Goal: Information Seeking & Learning: Learn about a topic

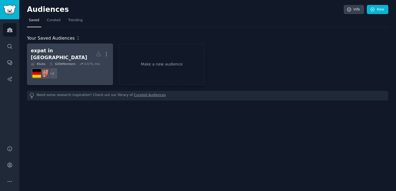
click at [79, 67] on dd "+ 2" at bounding box center [70, 73] width 78 height 15
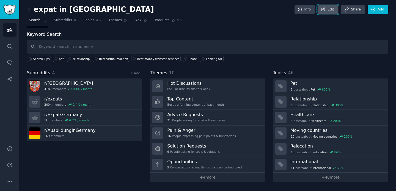
click at [329, 9] on link "Edit" at bounding box center [328, 9] width 21 height 9
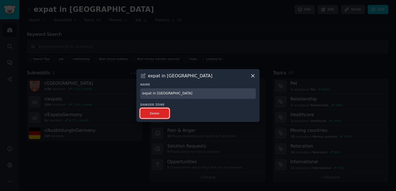
click at [147, 113] on button "Delete" at bounding box center [154, 113] width 29 height 10
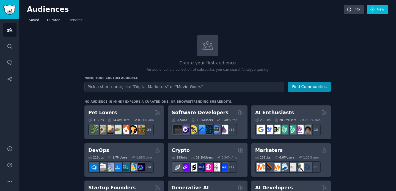
click at [50, 23] on link "Curated" at bounding box center [53, 21] width 17 height 11
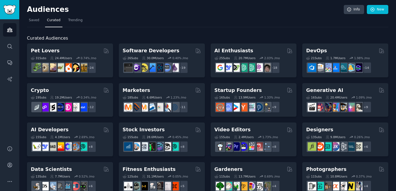
click at [206, 37] on h2 "Curated Audiences" at bounding box center [207, 38] width 361 height 7
click at [33, 21] on span "Saved" at bounding box center [34, 20] width 10 height 5
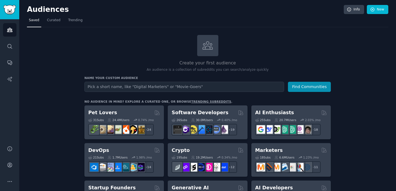
click at [173, 87] on input "text" at bounding box center [184, 87] width 200 height 10
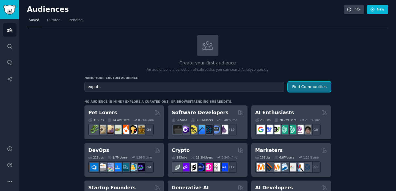
click at [308, 87] on button "Find Communities" at bounding box center [309, 87] width 43 height 10
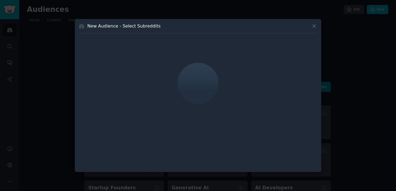
click at [313, 29] on div "New Audience - Select Subreddits" at bounding box center [198, 28] width 239 height 10
click at [313, 26] on icon at bounding box center [314, 25] width 3 height 3
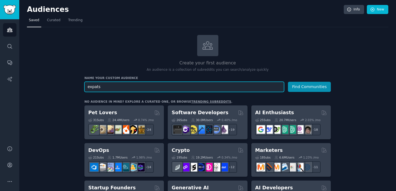
click at [88, 87] on input "expats" at bounding box center [184, 87] width 200 height 10
type input "german expats"
click at [288, 82] on button "Find Communities" at bounding box center [309, 87] width 43 height 10
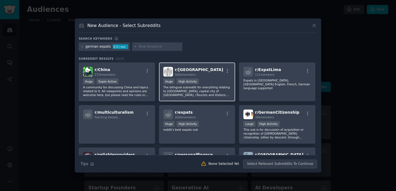
click at [190, 78] on div "r/ berlin 585k members >= 80th percentile for submissions / day Huge High Activ…" at bounding box center [197, 81] width 76 height 39
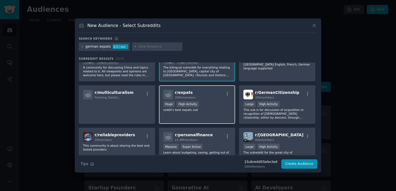
scroll to position [27, 0]
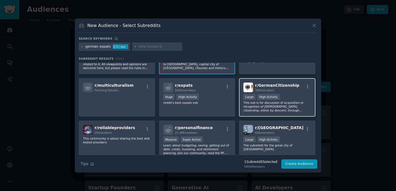
click at [280, 101] on p "This sub is for discussion of acquisition or recognition of [DEMOGRAPHIC_DATA] …" at bounding box center [277, 107] width 68 height 12
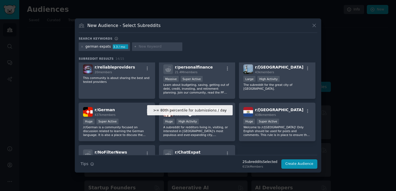
scroll to position [0, 0]
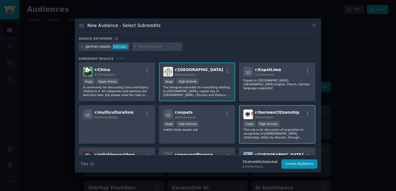
click at [81, 47] on icon at bounding box center [82, 46] width 3 height 3
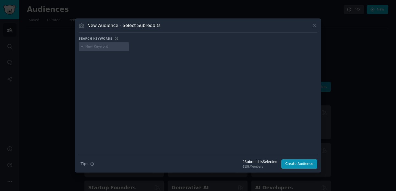
click at [90, 46] on input "text" at bounding box center [107, 46] width 42 height 5
click at [98, 48] on input "text" at bounding box center [107, 46] width 42 height 5
paste input "pkv"
type input "pkv"
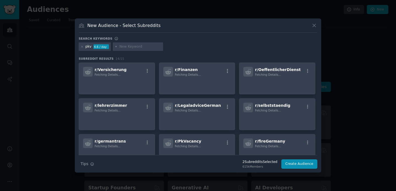
paste input "gkv"
type input "gkv"
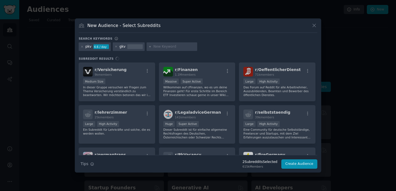
paste input "krankenkasse"
type input "krankenkasse"
paste input "techniker krankenkasse"
type input "techniker krankenkasse"
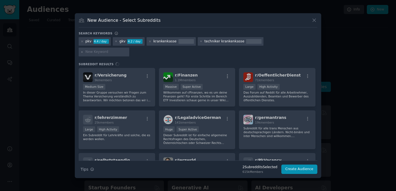
paste input "tk insurance"
type input "tk insurance"
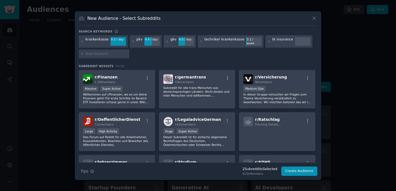
paste input "expat health insurance [GEOGRAPHIC_DATA]"
type input "expat health insurance [GEOGRAPHIC_DATA]"
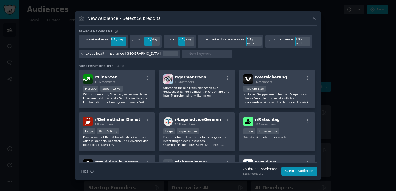
paste input "switching to public insurance [GEOGRAPHIC_DATA]"
type input "switching to public insurance [GEOGRAPHIC_DATA]"
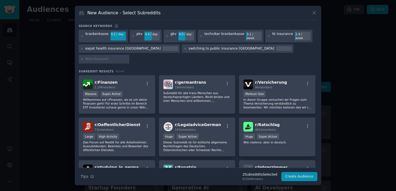
paste input "switching to private insurance [GEOGRAPHIC_DATA]"
type input "switching to private insurance [GEOGRAPHIC_DATA]"
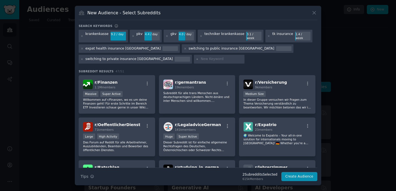
paste input "private health insurance [GEOGRAPHIC_DATA] cost"
type input "private health insurance [GEOGRAPHIC_DATA] cost"
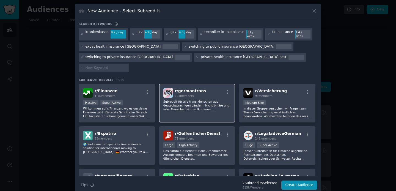
paste input "family insurance [GEOGRAPHIC_DATA] (spouse / child)"
type input "family insurance [GEOGRAPHIC_DATA] (spouse / child)"
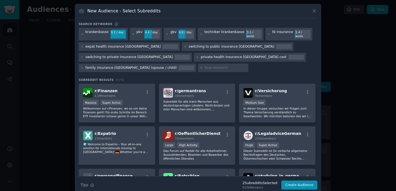
paste input "german pension for expats"
type input "german pension for expats"
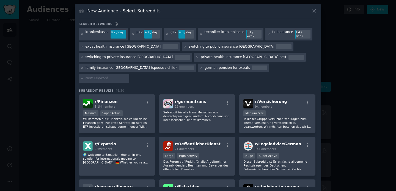
paste input "pension germany expat"
type input "pension germany expat"
paste input "private pension [GEOGRAPHIC_DATA]"
type input "private pension [GEOGRAPHIC_DATA]"
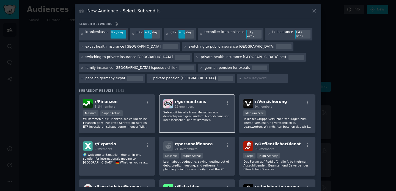
paste input "[PERSON_NAME]"
type input "[PERSON_NAME]"
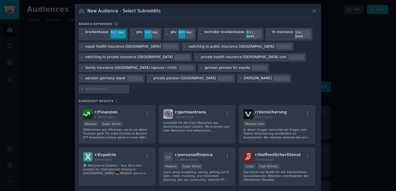
paste input "[PERSON_NAME]"
type input "[PERSON_NAME]"
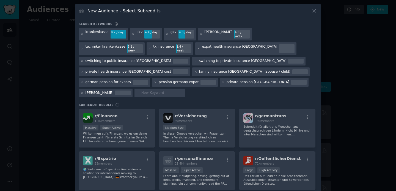
paste input "basisrente"
type input "basisrente"
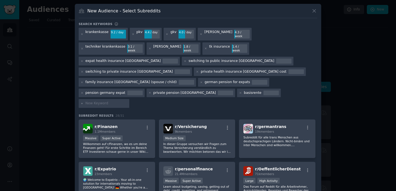
paste input "retirement in [GEOGRAPHIC_DATA] expat"
type input "retirement in [GEOGRAPHIC_DATA] expat"
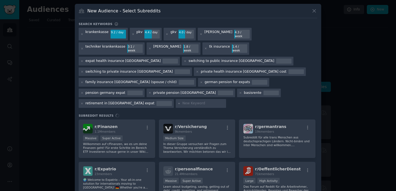
paste input "transfer pension [GEOGRAPHIC_DATA]"
type input "transfer pension [GEOGRAPHIC_DATA]"
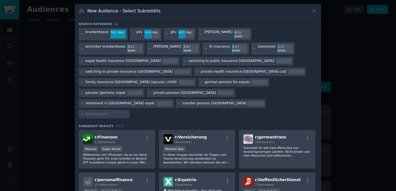
paste input "feather insurance"
type input "feather insurance"
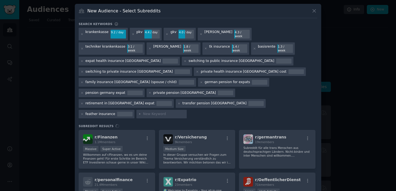
paste input "ottonova"
type input "ottonova"
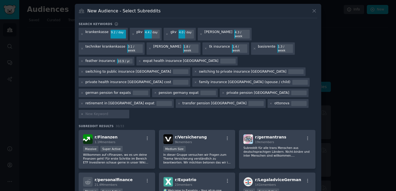
paste input "check24 insurance"
type input "check24 insurance"
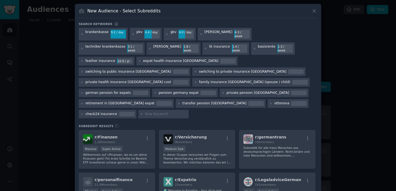
paste input "techniker vs aok"
type input "techniker vs aok"
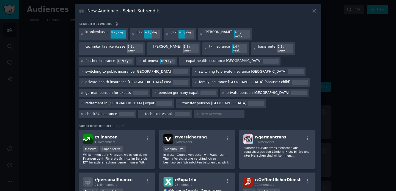
paste input "recommend insurance [GEOGRAPHIC_DATA]"
type input "recommend insurance [GEOGRAPHIC_DATA]"
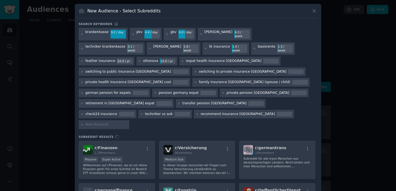
paste input "best health insurance [GEOGRAPHIC_DATA]"
type input "best health insurance [GEOGRAPHIC_DATA]"
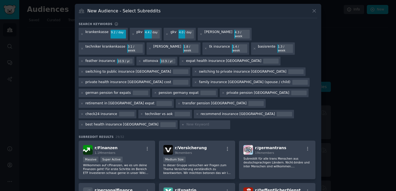
paste input "insurance broker germany"
type input "insurance broker germany"
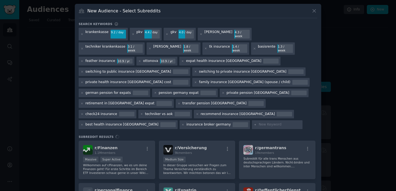
paste input "english speaking insurance [GEOGRAPHIC_DATA]"
type input "english speaking insurance [GEOGRAPHIC_DATA]"
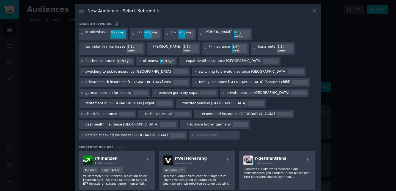
paste input "blue card health insurance"
type input "blue card health insurance"
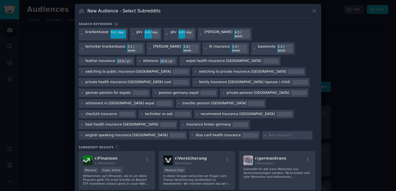
paste input "health insurance [GEOGRAPHIC_DATA]"
type input "health insurance [GEOGRAPHIC_DATA]"
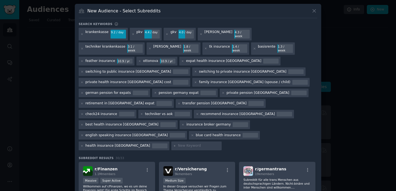
scroll to position [56, 0]
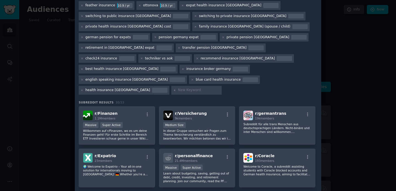
click at [109, 100] on span "Subreddit Results" at bounding box center [96, 102] width 35 height 4
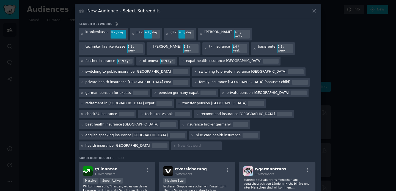
click at [190, 156] on h3 "Subreddit Results 30 / 33" at bounding box center [198, 158] width 239 height 4
click at [167, 143] on div at bounding box center [159, 145] width 15 height 5
click at [192, 156] on h3 "Subreddit Results 30 / 33" at bounding box center [198, 158] width 239 height 4
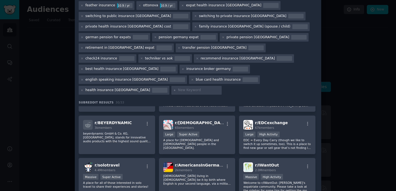
scroll to position [331, 0]
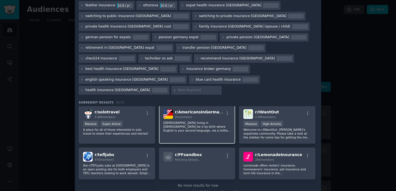
click at [193, 121] on p "[DEMOGRAPHIC_DATA] living in [DEMOGRAPHIC_DATA] be it by birth where English is…" at bounding box center [197, 127] width 68 height 12
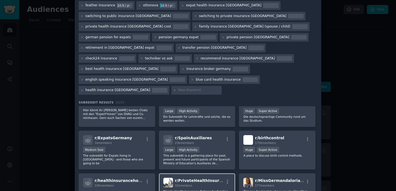
scroll to position [185, 0]
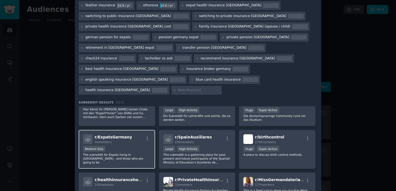
click at [129, 134] on div "r/ ExpatsGermany 1k members" at bounding box center [117, 139] width 68 height 10
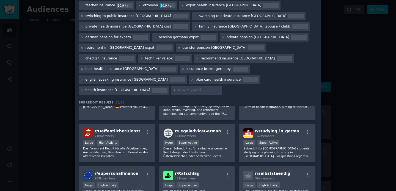
scroll to position [68, 0]
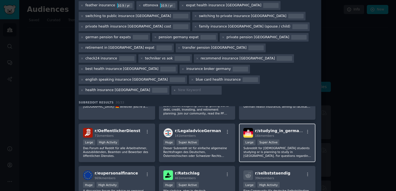
click at [257, 128] on span "r/ studying_in_germany" at bounding box center [279, 130] width 49 height 4
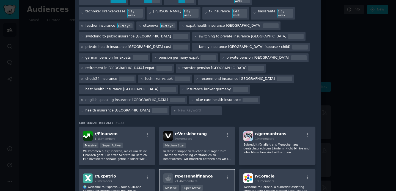
scroll to position [35, 0]
click at [195, 121] on h3 "Subreddit Results 30 / 33" at bounding box center [198, 123] width 239 height 4
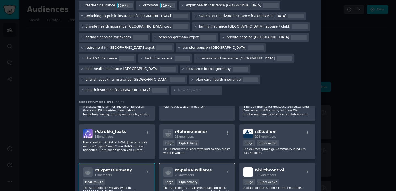
scroll to position [331, 0]
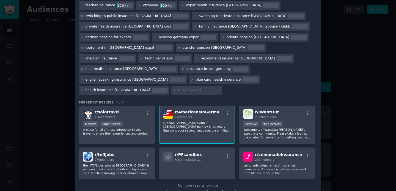
click at [192, 183] on div "No more results for now" at bounding box center [198, 185] width 239 height 5
click at [203, 183] on div "No more results for now" at bounding box center [198, 185] width 239 height 5
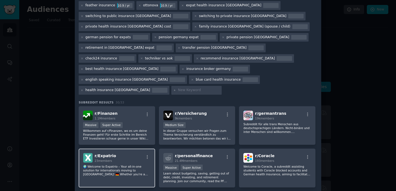
click at [135, 153] on div "r/ Expatrio 23 members" at bounding box center [117, 158] width 68 height 10
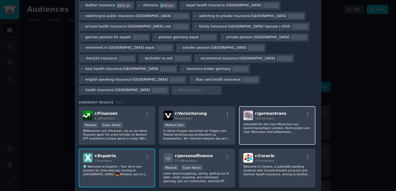
click at [254, 106] on div "r/ germantrans 19k members Subreddit für alle trans Menschen aus [GEOGRAPHIC_DA…" at bounding box center [277, 125] width 76 height 39
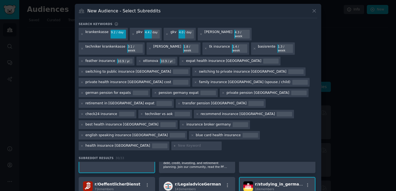
click at [220, 143] on input "text" at bounding box center [199, 145] width 42 height 5
paste input "moving to [GEOGRAPHIC_DATA]"
type input "moving to [GEOGRAPHIC_DATA]"
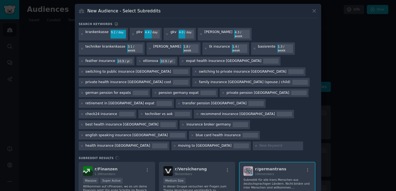
paste input "living in [GEOGRAPHIC_DATA] as an expat"
type input "living in [GEOGRAPHIC_DATA] as an expat"
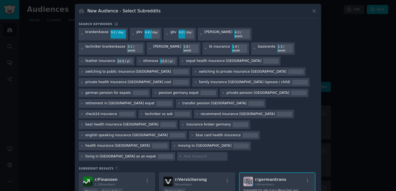
paste input "blue card [GEOGRAPHIC_DATA]"
type input "blue card [GEOGRAPHIC_DATA]"
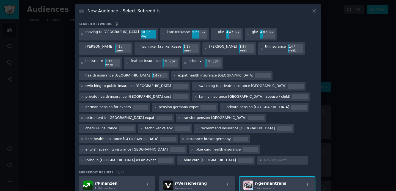
paste input "health insurance [GEOGRAPHIC_DATA]"
type input "health insurance [GEOGRAPHIC_DATA]"
paste input "health insurance [GEOGRAPHIC_DATA]"
type input "health insurance [GEOGRAPHIC_DATA]"
click at [162, 33] on icon at bounding box center [163, 34] width 3 height 3
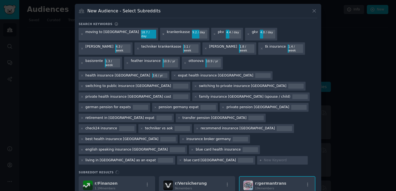
click at [162, 33] on icon at bounding box center [163, 34] width 3 height 3
click at [163, 33] on icon at bounding box center [163, 33] width 1 height 1
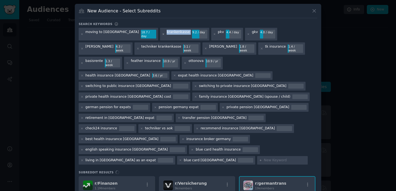
click at [163, 33] on icon at bounding box center [163, 33] width 1 height 1
click at [313, 11] on icon at bounding box center [314, 11] width 6 height 6
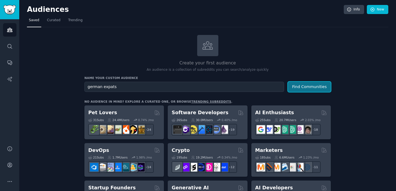
click at [309, 86] on button "Find Communities" at bounding box center [309, 87] width 43 height 10
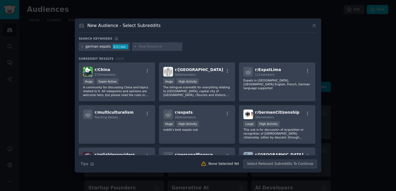
click at [314, 26] on icon at bounding box center [314, 26] width 6 height 6
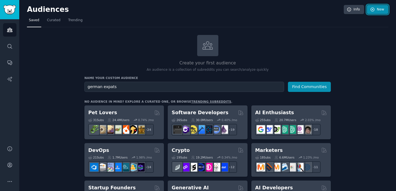
click at [374, 9] on link "New" at bounding box center [377, 9] width 21 height 9
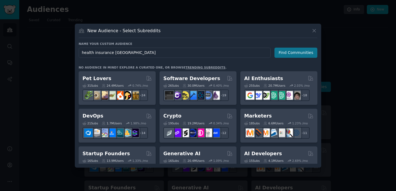
type input "health insurance [GEOGRAPHIC_DATA]"
click at [300, 53] on button "Find Communities" at bounding box center [295, 53] width 43 height 10
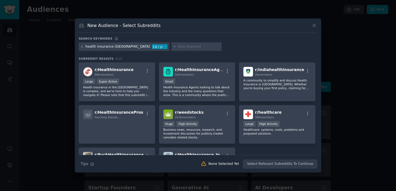
click at [81, 47] on icon at bounding box center [81, 46] width 1 height 1
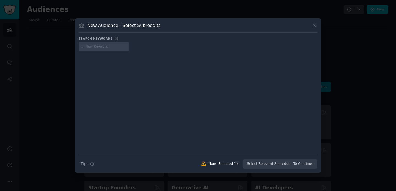
click at [97, 48] on input "text" at bounding box center [107, 46] width 42 height 5
paste input "health insurance [GEOGRAPHIC_DATA]"
click at [94, 47] on input "health insurance [GEOGRAPHIC_DATA]" at bounding box center [107, 46] width 42 height 5
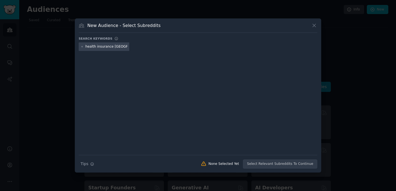
drag, startPoint x: 92, startPoint y: 46, endPoint x: 50, endPoint y: 46, distance: 41.5
click at [50, 46] on div "​ New Audience - Select Subreddits Search keywords health insurance [GEOGRAPHIC…" at bounding box center [198, 95] width 392 height 191
click at [113, 47] on input "private insurance [GEOGRAPHIC_DATA]" at bounding box center [107, 46] width 42 height 5
drag, startPoint x: 123, startPoint y: 46, endPoint x: 159, endPoint y: 46, distance: 36.3
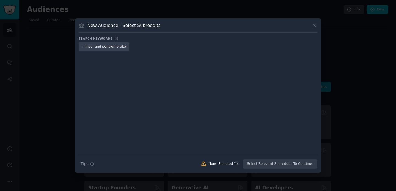
click at [159, 46] on div "private insurance and pension brokergermany" at bounding box center [198, 47] width 239 height 11
click at [119, 46] on input "private insurance and pension brokergermany" at bounding box center [107, 46] width 42 height 5
click at [122, 46] on input "private insurance and pension brokergermany" at bounding box center [107, 46] width 42 height 5
type input "private insurance and pension broker in [GEOGRAPHIC_DATA]"
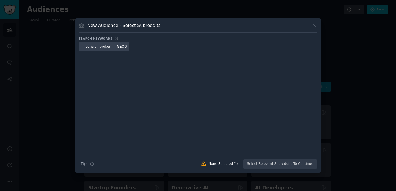
scroll to position [0, 41]
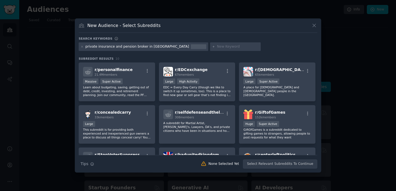
click at [124, 49] on div "private insurance and pension broker in [GEOGRAPHIC_DATA]" at bounding box center [144, 46] width 130 height 9
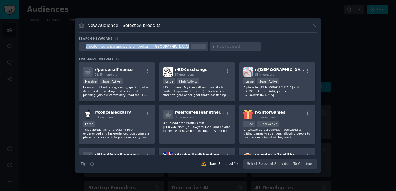
click at [124, 49] on div "private insurance and pension broker in [GEOGRAPHIC_DATA]" at bounding box center [144, 46] width 130 height 9
copy div "private insurance and pension broker in [GEOGRAPHIC_DATA]"
click at [114, 46] on div "private insurance and pension broker in [GEOGRAPHIC_DATA]" at bounding box center [138, 46] width 104 height 5
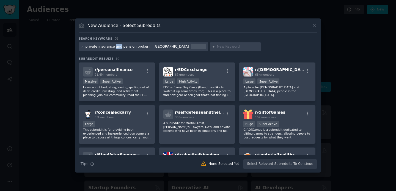
click at [114, 46] on div "private insurance and pension broker in [GEOGRAPHIC_DATA]" at bounding box center [138, 46] width 104 height 5
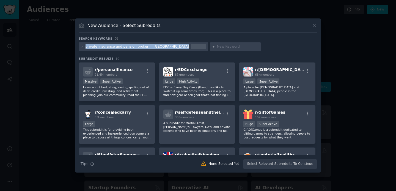
click at [114, 46] on div "private insurance and pension broker in [GEOGRAPHIC_DATA]" at bounding box center [138, 46] width 104 height 5
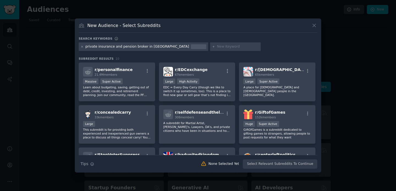
click at [81, 47] on icon at bounding box center [82, 46] width 3 height 3
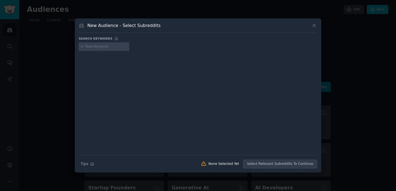
click at [99, 47] on input "text" at bounding box center [107, 46] width 42 height 5
paste input "moving to [GEOGRAPHIC_DATA]"
type input "moving to [GEOGRAPHIC_DATA]"
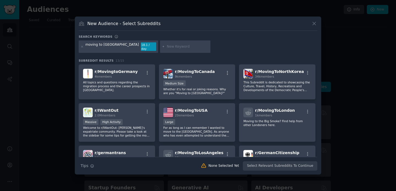
paste input "living in [GEOGRAPHIC_DATA] as an expat"
type input "living in [GEOGRAPHIC_DATA] as an expat"
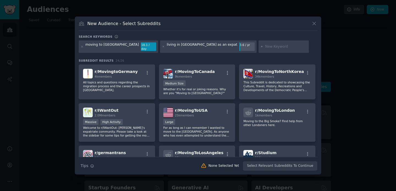
paste input "blue card [GEOGRAPHIC_DATA]"
type input "blue card [GEOGRAPHIC_DATA]"
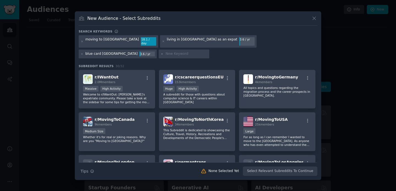
paste input "health insurance [GEOGRAPHIC_DATA]"
type input "health insurance [GEOGRAPHIC_DATA]"
paste input "public vs private health insurance"
type input "public vs private health insurance"
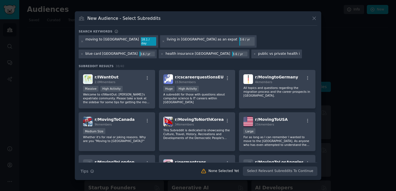
scroll to position [0, 16]
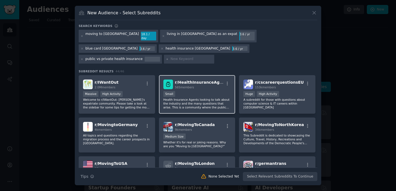
paste input "liability insurance [GEOGRAPHIC_DATA]"
type input "liability insurance [GEOGRAPHIC_DATA]"
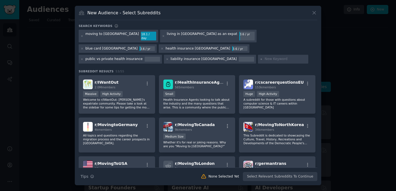
paste input "pension in [GEOGRAPHIC_DATA] for expats"
type input "pension in [GEOGRAPHIC_DATA] for expats"
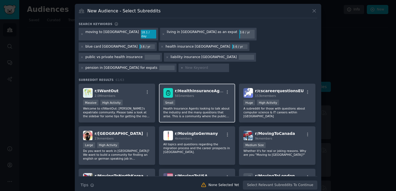
paste input "visa insurance [GEOGRAPHIC_DATA]"
type input "visa insurance [GEOGRAPHIC_DATA]"
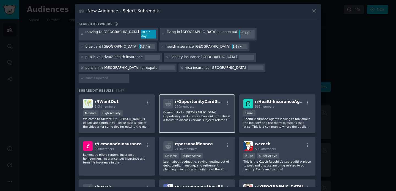
paste input "english speaking doctor [GEOGRAPHIC_DATA]"
type input "english speaking doctor [GEOGRAPHIC_DATA]"
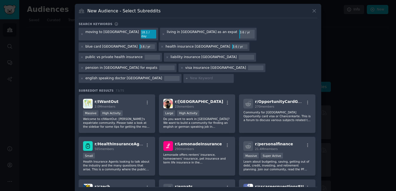
paste input "berlin expat"
type input "berlin expat"
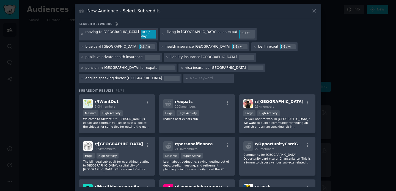
paste input "munich expat"
type input "munich expat"
paste input "hamburg expat"
type input "hamburg expat"
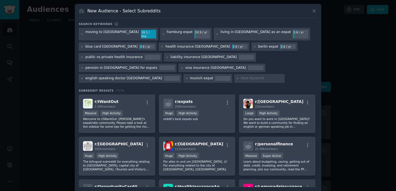
click at [109, 55] on div "public vs private health insurance" at bounding box center [114, 57] width 57 height 5
click at [186, 55] on div "liability insurance [GEOGRAPHIC_DATA]" at bounding box center [203, 57] width 66 height 5
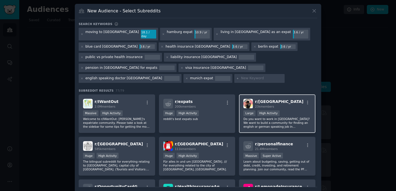
click at [275, 104] on div "23k members" at bounding box center [279, 106] width 48 height 4
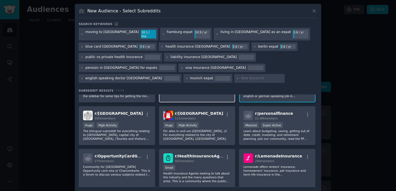
scroll to position [31, 0]
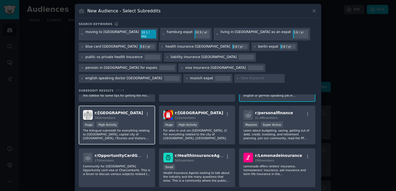
click at [123, 117] on div "r/ berlin 585k members Huge High Activity The bilingual subreddit for everythin…" at bounding box center [117, 125] width 76 height 39
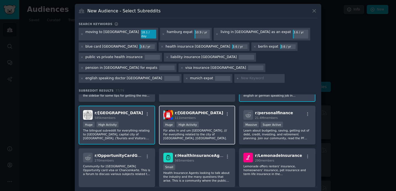
click at [221, 111] on div "r/ hamburg 111k members" at bounding box center [197, 115] width 68 height 10
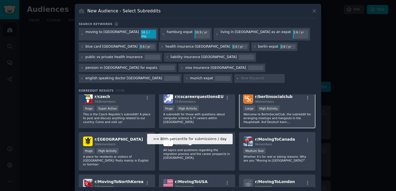
scroll to position [133, 0]
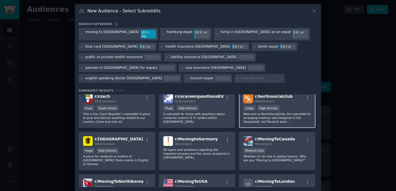
click at [260, 112] on p "Welcome to BerlinSocialClub, the subreddit for arranging meetups and hangouts i…" at bounding box center [277, 118] width 68 height 12
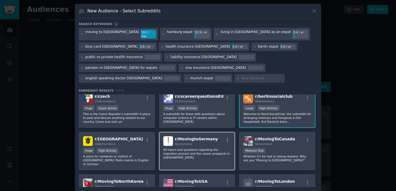
scroll to position [142, 0]
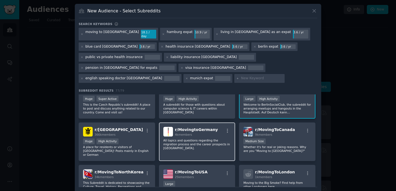
click at [180, 139] on p "All topics and questions regarding the migration process and the career prospec…" at bounding box center [197, 144] width 68 height 12
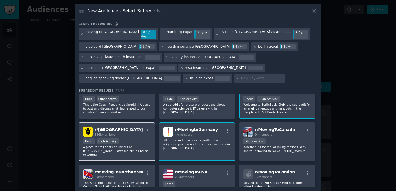
click at [138, 138] on div "Huge High Activity" at bounding box center [117, 141] width 68 height 7
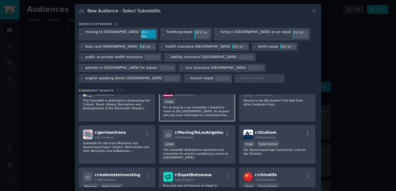
scroll to position [239, 0]
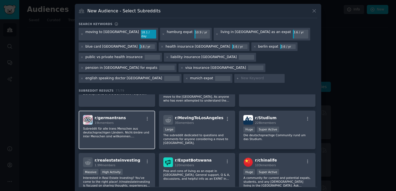
click at [112, 126] on p "Subreddit für alle trans Menschen aus deutschsprachigen Ländern. Nicht-binäre u…" at bounding box center [117, 132] width 68 height 12
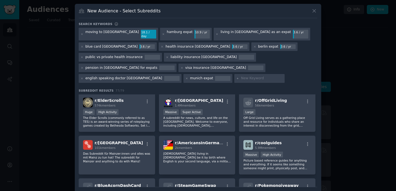
scroll to position [351, 0]
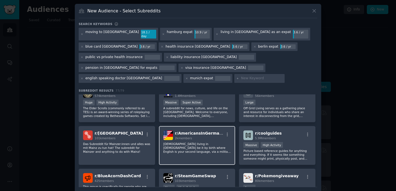
click at [185, 142] on p "[DEMOGRAPHIC_DATA] living in [DEMOGRAPHIC_DATA] be it by birth where English is…" at bounding box center [197, 148] width 68 height 12
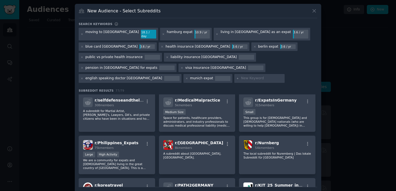
scroll to position [817, 0]
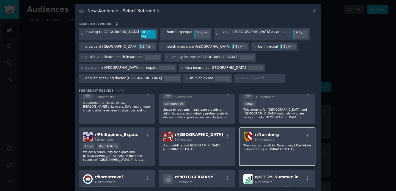
click at [257, 138] on span "54k members" at bounding box center [264, 139] width 19 height 3
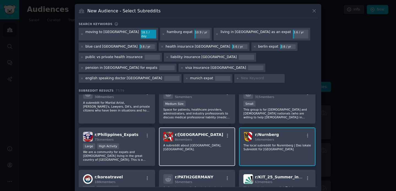
click at [203, 139] on div "r/ marburg 8k members A subreddit about [GEOGRAPHIC_DATA], [GEOGRAPHIC_DATA]." at bounding box center [197, 146] width 76 height 39
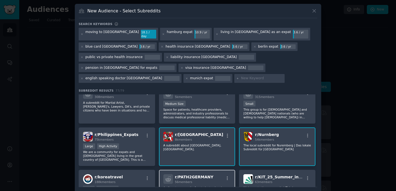
scroll to position [867, 0]
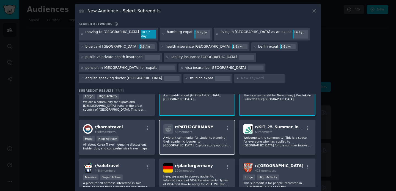
click at [207, 136] on p "A vibrant community for students planning their academic journey to [GEOGRAPHIC…" at bounding box center [197, 142] width 68 height 12
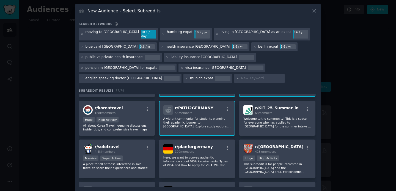
scroll to position [888, 0]
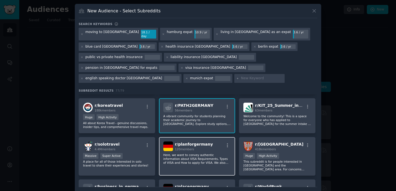
click at [190, 153] on p "Here, we want to convey authentic information about VISA Requirements, Types of…" at bounding box center [197, 159] width 68 height 12
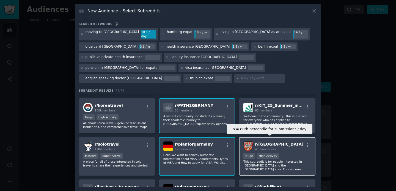
click at [259, 153] on div "High Activity" at bounding box center [268, 156] width 22 height 6
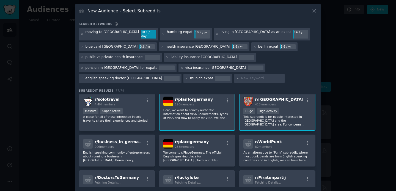
scroll to position [932, 0]
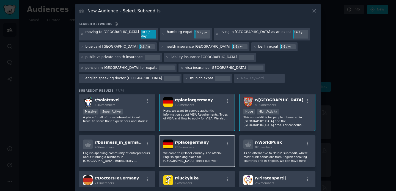
click at [203, 151] on p "Welcome to r/PlaceGermnay. The official English speaking place for [GEOGRAPHIC_…" at bounding box center [197, 157] width 68 height 12
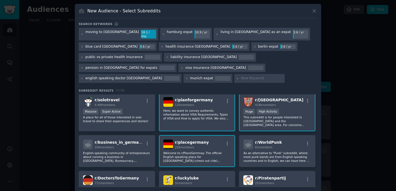
scroll to position [941, 0]
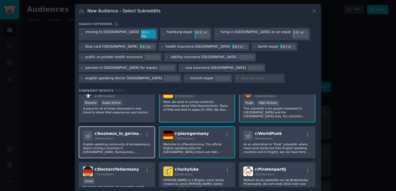
click at [119, 139] on div "r/ business_in_germany 206 members English-speaking community of entrepreneurs …" at bounding box center [117, 142] width 76 height 32
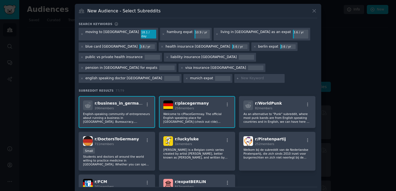
scroll to position [973, 0]
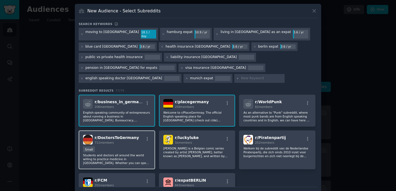
click at [111, 153] on p "Students and doctors all around the world willing to practice medicine in [GEOG…" at bounding box center [117, 159] width 68 height 12
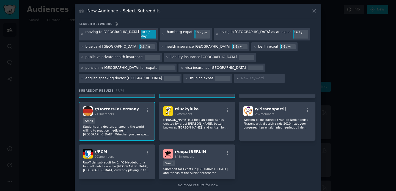
scroll to position [13, 0]
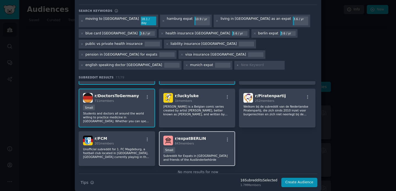
click at [204, 131] on div "r/ expatBERLIN 843 members Small Subreddit for Expats in [GEOGRAPHIC_DATA] and …" at bounding box center [197, 148] width 76 height 35
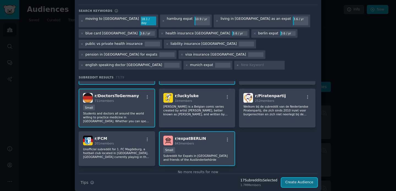
click at [297, 178] on button "Create Audience" at bounding box center [299, 182] width 36 height 9
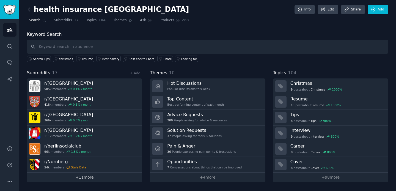
click at [83, 176] on link "+ 11 more" at bounding box center [84, 177] width 115 height 10
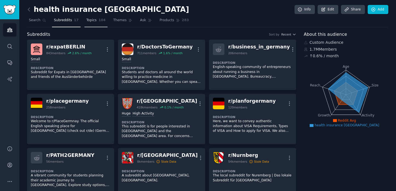
click at [95, 22] on span "Topics" at bounding box center [91, 20] width 10 height 5
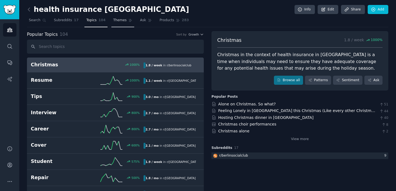
click at [116, 21] on span "Themes" at bounding box center [119, 20] width 13 height 5
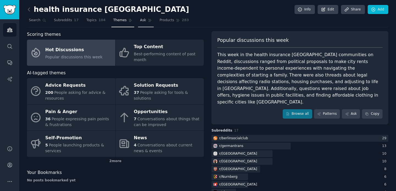
click at [142, 22] on span "Ask" at bounding box center [143, 20] width 6 height 5
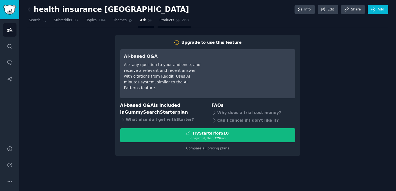
click at [164, 24] on link "Products 283" at bounding box center [174, 21] width 33 height 11
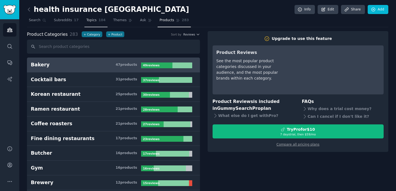
click at [90, 20] on span "Topics" at bounding box center [91, 20] width 10 height 5
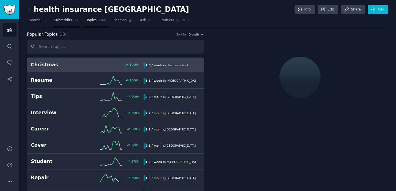
click at [70, 22] on span "Subreddits" at bounding box center [63, 20] width 18 height 5
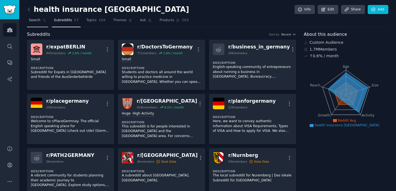
click at [36, 23] on link "Search" at bounding box center [37, 21] width 21 height 11
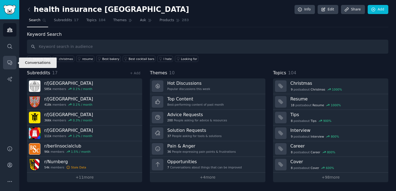
click at [9, 62] on icon "Sidebar" at bounding box center [10, 63] width 6 height 6
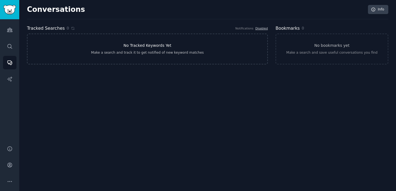
click at [157, 53] on div "Make a search and track it to get notified of new keyword matches" at bounding box center [147, 52] width 113 height 5
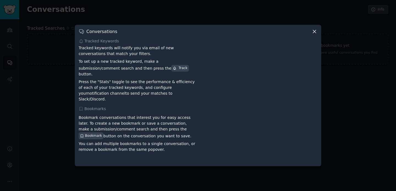
click at [313, 33] on icon at bounding box center [314, 31] width 3 height 3
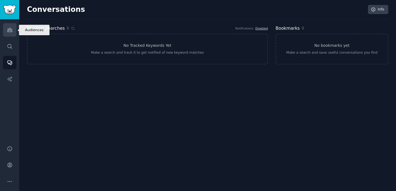
click at [9, 30] on icon "Sidebar" at bounding box center [9, 30] width 5 height 4
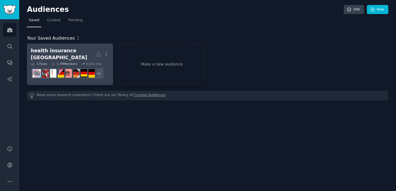
click at [67, 51] on div "health insurance [GEOGRAPHIC_DATA]" at bounding box center [63, 53] width 65 height 13
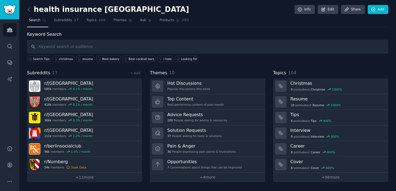
click at [164, 72] on span "Themes" at bounding box center [158, 73] width 17 height 7
click at [73, 47] on input "text" at bounding box center [207, 47] width 361 height 14
paste input "pkv"
type input "pkv"
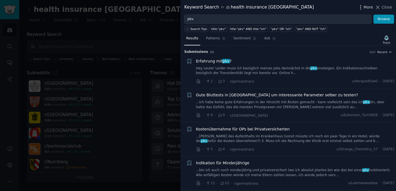
click at [366, 7] on span "More" at bounding box center [368, 7] width 10 height 6
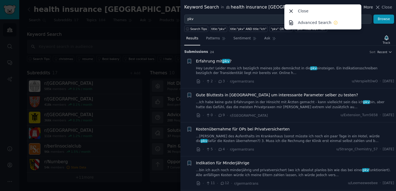
click at [365, 7] on span "More" at bounding box center [368, 7] width 10 height 6
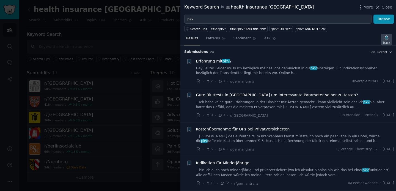
click at [387, 40] on icon "button" at bounding box center [387, 38] width 6 height 6
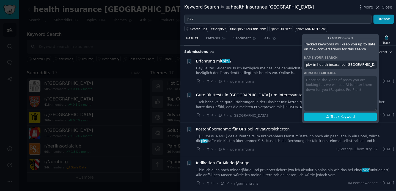
click at [309, 6] on div "Keyword Search in health insurance [GEOGRAPHIC_DATA] More Close" at bounding box center [288, 7] width 208 height 7
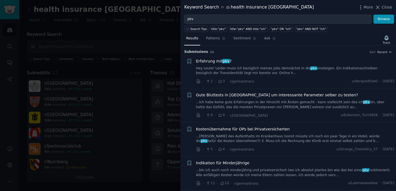
click at [249, 8] on div "Keyword Search in health insurance [GEOGRAPHIC_DATA]" at bounding box center [249, 7] width 130 height 7
click at [365, 7] on span "More" at bounding box center [368, 7] width 10 height 6
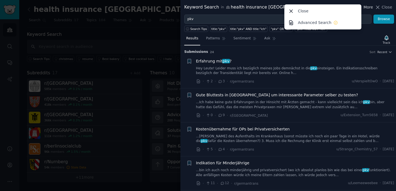
click at [366, 7] on span "More" at bounding box center [368, 7] width 10 height 6
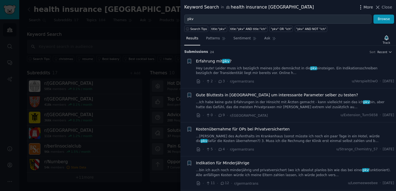
click at [363, 5] on icon "button" at bounding box center [361, 7] width 6 height 6
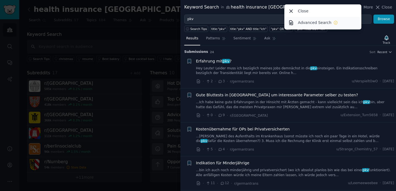
click at [319, 19] on link "Advanced Search" at bounding box center [322, 23] width 75 height 12
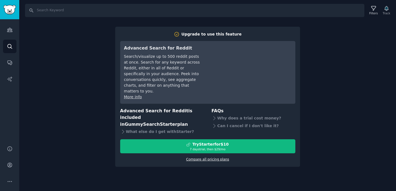
click at [207, 157] on link "Compare all pricing plans" at bounding box center [207, 159] width 43 height 4
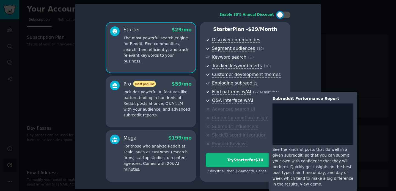
scroll to position [2, 0]
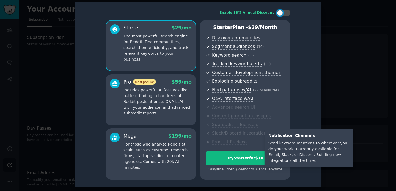
click at [236, 133] on span "Slack/Discord integration" at bounding box center [239, 133] width 54 height 6
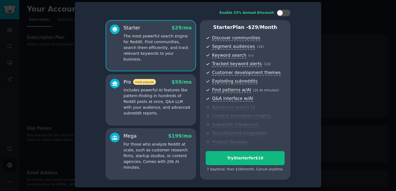
click at [160, 145] on p "For those who analyze Reddit at scale, such as customer research firms, startup…" at bounding box center [157, 155] width 68 height 29
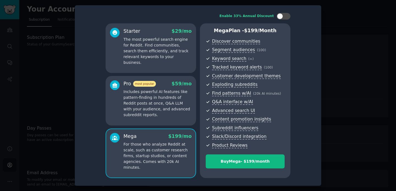
click at [162, 106] on p "Includes powerful AI features like pattern-finding in hundreds of Reddit posts …" at bounding box center [157, 103] width 68 height 29
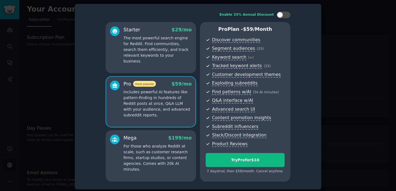
click at [149, 97] on p "Includes powerful AI features like pattern-finding in hundreds of Reddit posts …" at bounding box center [157, 103] width 68 height 29
click at [285, 17] on div at bounding box center [284, 15] width 14 height 7
click at [280, 15] on icon at bounding box center [280, 14] width 2 height 1
click at [282, 15] on div at bounding box center [284, 15] width 14 height 7
checkbox input "true"
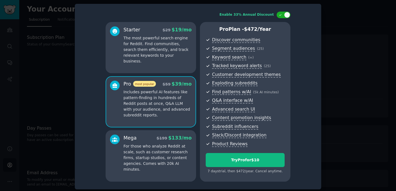
click at [352, 37] on div at bounding box center [198, 95] width 396 height 191
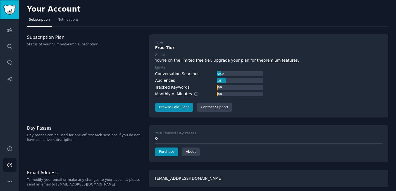
click at [8, 10] on img "Sidebar" at bounding box center [9, 10] width 13 height 10
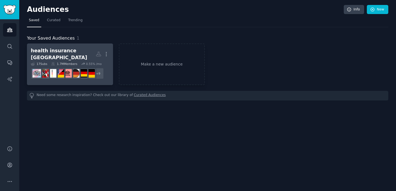
click at [77, 51] on div "health insurance [GEOGRAPHIC_DATA]" at bounding box center [63, 53] width 65 height 13
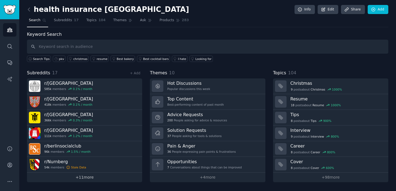
click at [87, 177] on link "+ 11 more" at bounding box center [84, 177] width 115 height 10
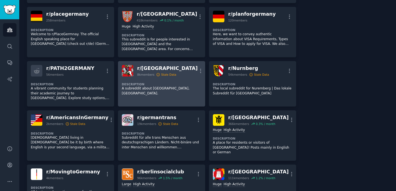
scroll to position [442, 0]
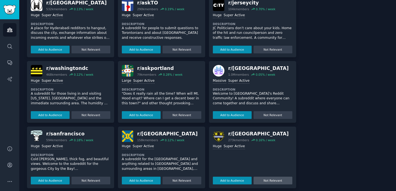
click at [272, 177] on button "Not Relevant" at bounding box center [273, 181] width 39 height 8
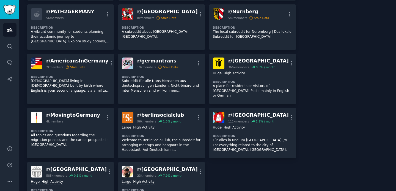
scroll to position [137, 0]
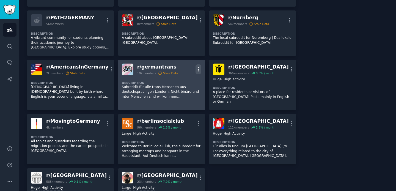
click at [198, 71] on icon "button" at bounding box center [198, 69] width 1 height 4
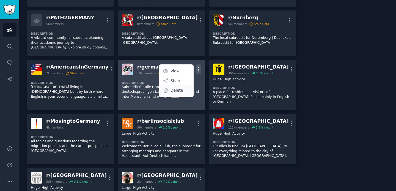
click at [181, 90] on div "Delete" at bounding box center [176, 91] width 33 height 12
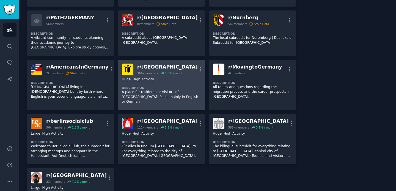
scroll to position [0, 0]
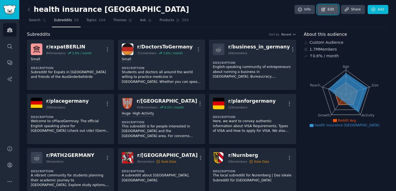
click at [331, 11] on link "Edit" at bounding box center [328, 9] width 21 height 9
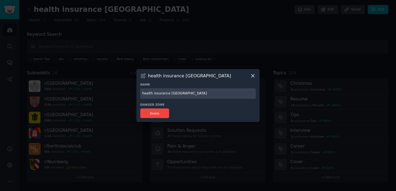
click at [192, 93] on input "health insurance [GEOGRAPHIC_DATA]" at bounding box center [197, 93] width 115 height 11
click at [251, 77] on icon at bounding box center [253, 76] width 6 height 6
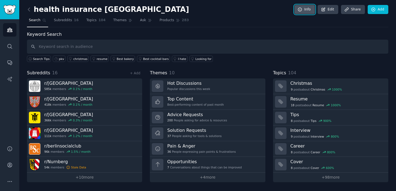
click at [306, 11] on link "Info" at bounding box center [304, 9] width 20 height 9
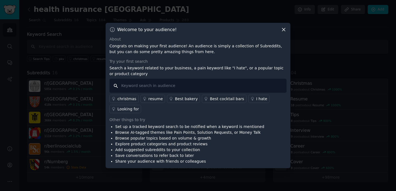
click at [167, 86] on input "text" at bounding box center [197, 86] width 177 height 14
click at [226, 52] on p "Congrats on making your first audience! An audience is simply a collection of S…" at bounding box center [197, 49] width 177 height 12
click at [169, 88] on input "text" at bounding box center [197, 86] width 177 height 14
paste input "MovingtoGermany"
type input "MovingtoGermany"
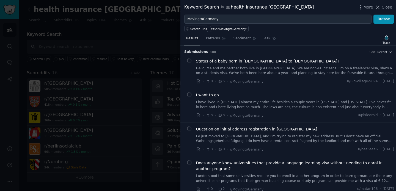
click at [158, 31] on div at bounding box center [198, 95] width 396 height 191
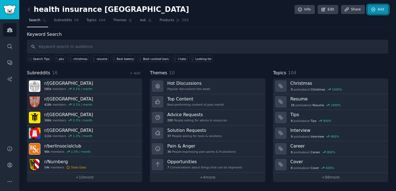
click at [384, 9] on link "Add" at bounding box center [378, 9] width 21 height 9
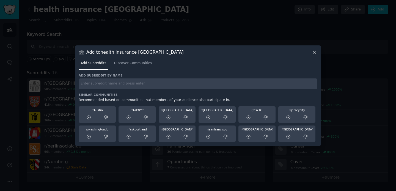
click at [108, 90] on div "Add subreddit by name Similar Communities Recommended based on communities that…" at bounding box center [198, 107] width 239 height 68
click at [109, 85] on input "text" at bounding box center [198, 83] width 239 height 11
paste input "r/[GEOGRAPHIC_DATA]"
type input "r/[GEOGRAPHIC_DATA]"
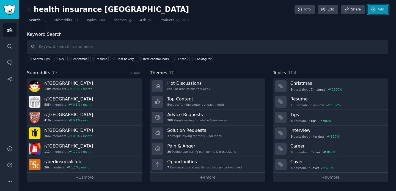
click at [376, 10] on link "Add" at bounding box center [378, 9] width 21 height 9
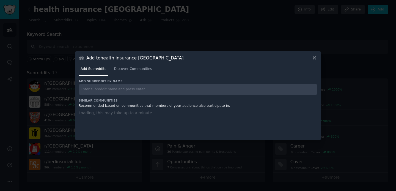
click at [233, 86] on input "text" at bounding box center [198, 89] width 239 height 11
paste input "r/[GEOGRAPHIC_DATA]"
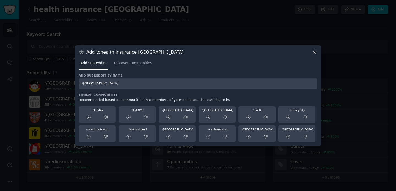
type input "r/[GEOGRAPHIC_DATA]"
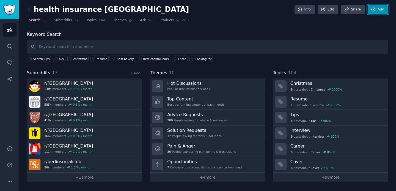
click at [375, 11] on icon at bounding box center [373, 9] width 5 height 5
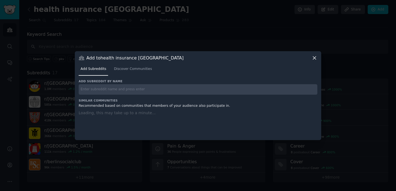
click at [199, 89] on input "text" at bounding box center [198, 89] width 239 height 11
paste input "r/ExpatsGermany"
type input "r/ExpatsGermany"
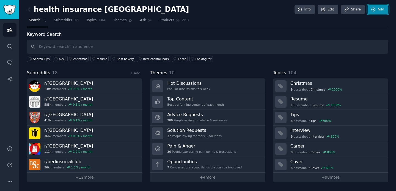
click at [381, 10] on link "Add" at bounding box center [378, 9] width 21 height 9
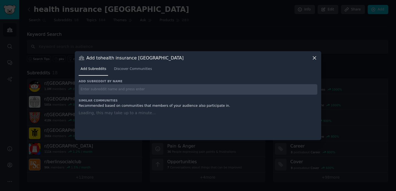
click at [221, 88] on input "text" at bounding box center [198, 89] width 239 height 11
paste input "r/[PERSON_NAME]"
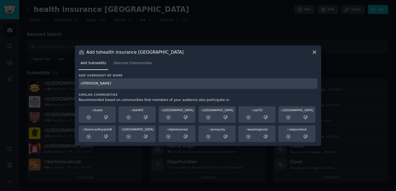
type input "r/[PERSON_NAME]"
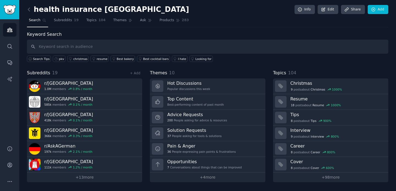
click at [31, 72] on span "Subreddits" at bounding box center [38, 73] width 23 height 7
click at [93, 174] on link "+ 13 more" at bounding box center [84, 177] width 115 height 10
click at [92, 46] on input "text" at bounding box center [207, 47] width 361 height 14
paste input "("pkv" OR "gkv" OR "krankenkasse" OR "public vs private health insurance" OR "e…"
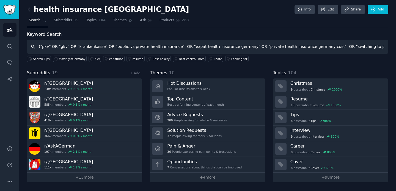
scroll to position [0, 386]
type input "("pkv" OR "gkv" OR "krankenkasse" OR "public vs private health insurance" OR "e…"
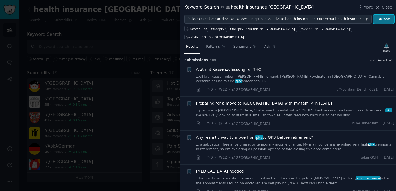
click at [384, 18] on button "Browse" at bounding box center [383, 19] width 21 height 9
click at [211, 44] on span "Patterns" at bounding box center [213, 46] width 14 height 5
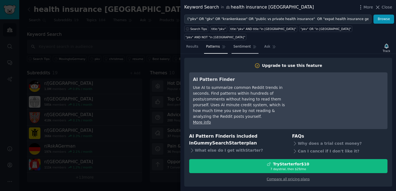
click at [239, 44] on span "Sentiment" at bounding box center [241, 46] width 17 height 5
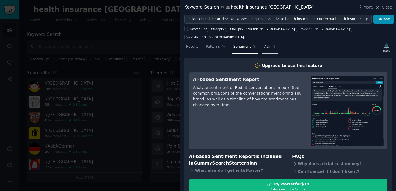
click at [267, 44] on span "Ask" at bounding box center [267, 46] width 6 height 5
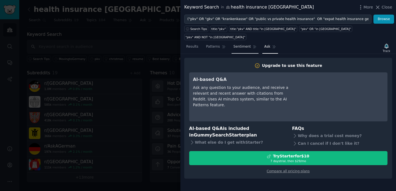
click at [253, 45] on icon at bounding box center [255, 47] width 4 height 4
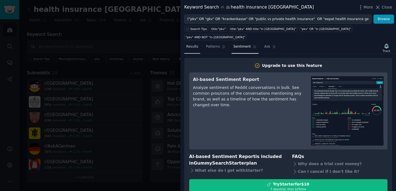
click at [192, 44] on span "Results" at bounding box center [192, 46] width 12 height 5
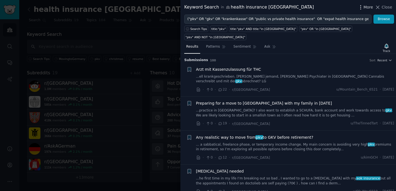
click at [365, 10] on span "More" at bounding box center [368, 7] width 10 height 6
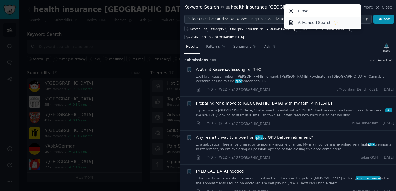
click at [322, 22] on p "Advanced Search" at bounding box center [315, 23] width 34 height 6
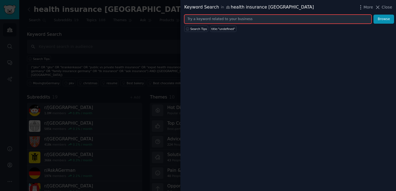
click at [220, 20] on input "text" at bounding box center [277, 19] width 187 height 9
paste input "("pkv" OR "gkv" OR "krankenkasse" OR "public vs private health insurance" OR "e…"
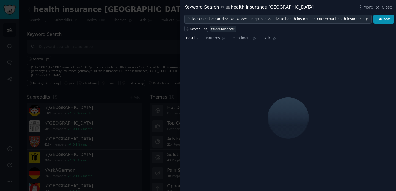
click at [223, 31] on link "title:"undefined"" at bounding box center [223, 29] width 26 height 6
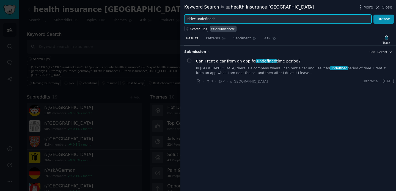
click at [218, 20] on input "title:"undefined"" at bounding box center [277, 19] width 187 height 9
paste input "("pkv" OR "gkv" OR "krankenkasse" OR "public vs private health insurance" OR "e…"
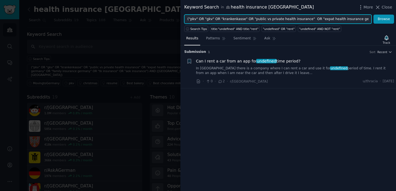
scroll to position [0, 471]
type input "("pkv" OR "gkv" OR "krankenkasse" OR "public vs private health insurance" OR "e…"
click at [373, 15] on button "Browse" at bounding box center [383, 19] width 21 height 9
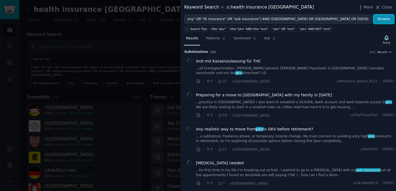
click at [384, 19] on button "Browse" at bounding box center [383, 19] width 21 height 9
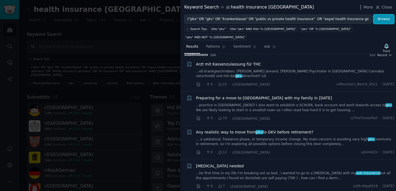
scroll to position [0, 0]
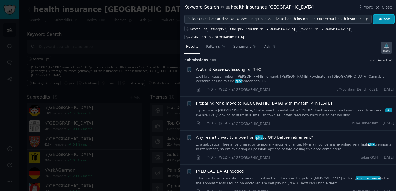
click at [385, 44] on icon "button" at bounding box center [386, 46] width 4 height 4
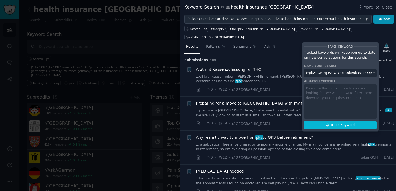
click at [340, 93] on div "Track Keyword Tracked keywords will keep you up to date on new conversations fo…" at bounding box center [340, 86] width 77 height 89
click at [324, 84] on div "Track Keyword Tracked keywords will keep you up to date on new conversations fo…" at bounding box center [340, 86] width 77 height 89
click at [335, 89] on div "Track Keyword Tracked keywords will keep you up to date on new conversations fo…" at bounding box center [340, 86] width 77 height 89
click at [335, 123] on span "Track Keyword" at bounding box center [343, 125] width 24 height 5
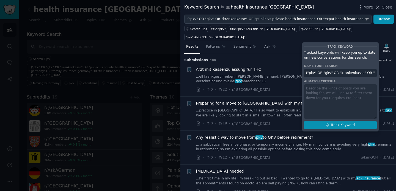
click at [335, 123] on span "Track Keyword" at bounding box center [343, 125] width 24 height 5
click at [332, 123] on span "Track Keyword" at bounding box center [343, 125] width 24 height 5
type input "("pkv" OR "gkv" OR "krankenkasse" OR "public vs private health insurance" OR "e…"
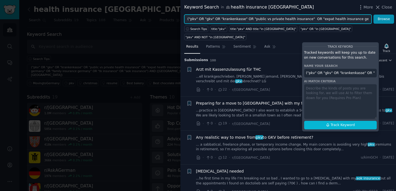
click at [257, 20] on input "("pkv" OR "gkv" OR "krankenkasse" OR "public vs private health insurance" OR "e…" at bounding box center [277, 19] width 187 height 9
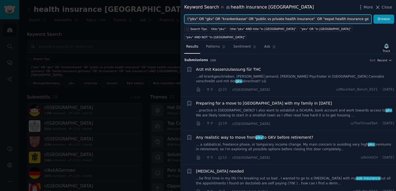
click at [257, 20] on input "("pkv" OR "gkv" OR "krankenkasse" OR "public vs private health insurance" OR "e…" at bounding box center [277, 19] width 187 height 9
click at [384, 43] on icon "button" at bounding box center [387, 46] width 6 height 6
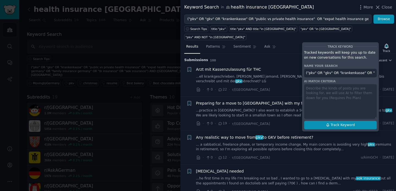
click at [338, 121] on button "Track Keyword" at bounding box center [340, 125] width 73 height 9
type input "("pkv" OR "gkv" OR "krankenkasse" OR "public vs private health insurance" OR "e…"
